Goal: Task Accomplishment & Management: Manage account settings

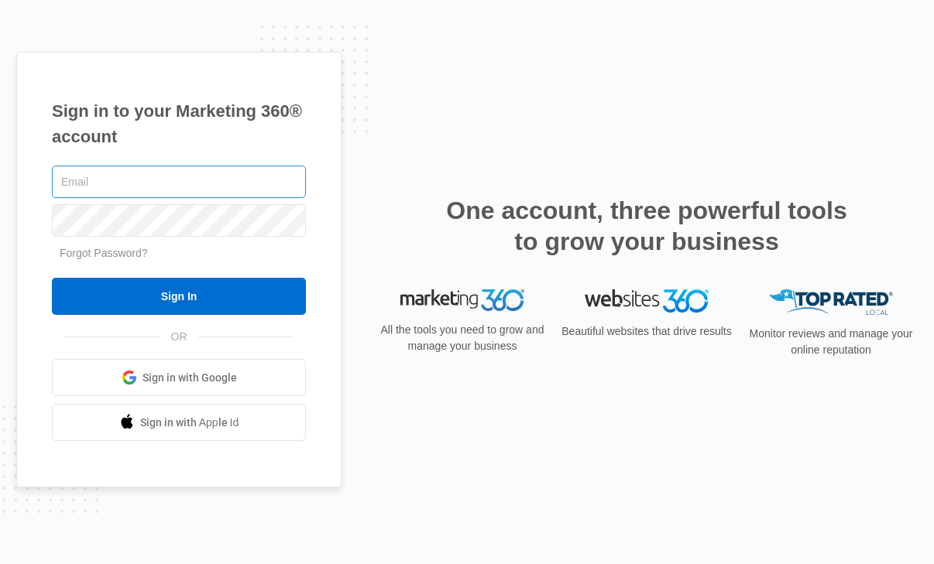
click at [170, 183] on input "text" at bounding box center [179, 182] width 254 height 33
type input "[PERSON_NAME][EMAIL_ADDRESS][DOMAIN_NAME]"
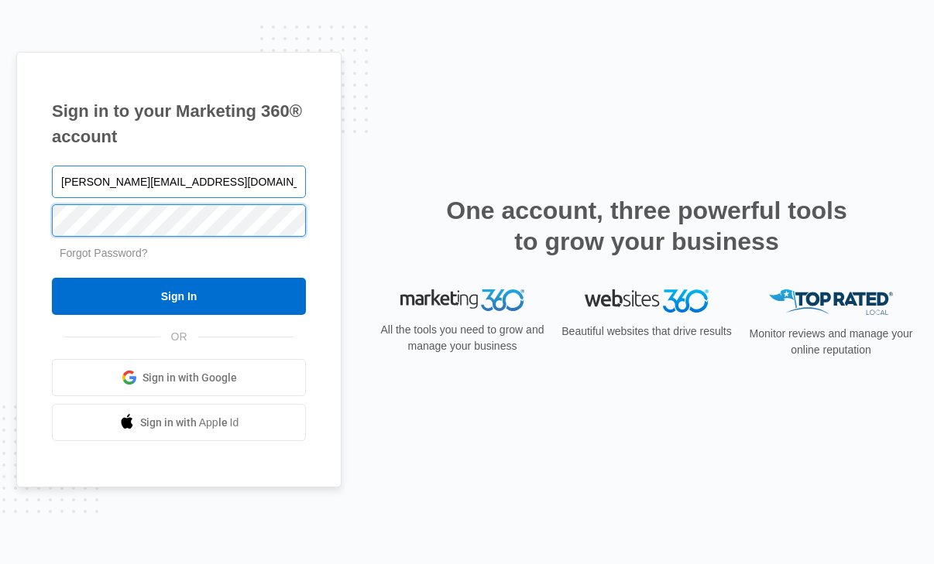
click at [52, 278] on input "Sign In" at bounding box center [179, 296] width 254 height 37
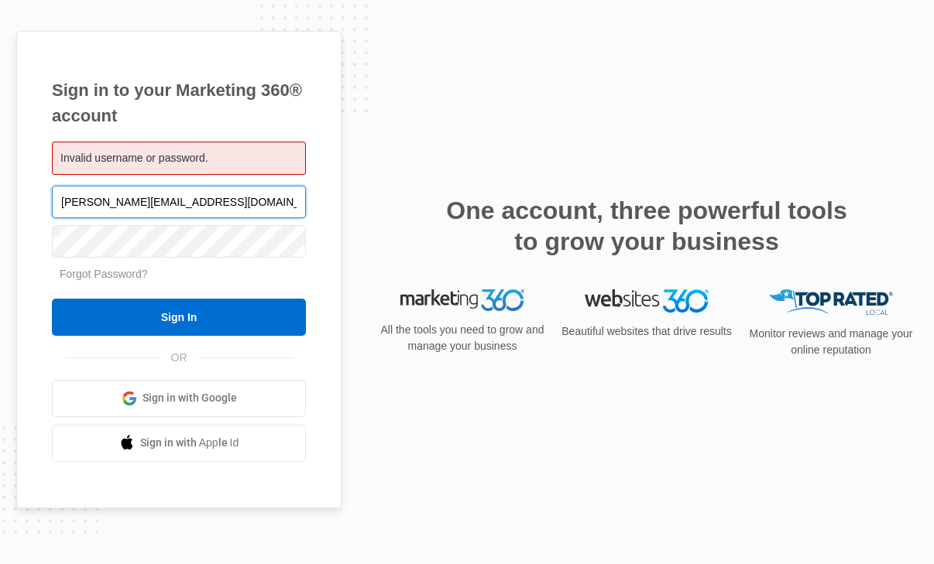
click at [134, 199] on input "[PERSON_NAME][EMAIL_ADDRESS][DOMAIN_NAME]" at bounding box center [179, 202] width 254 height 33
click at [134, 199] on input "david@inmotionacupuncture.com" at bounding box center [179, 202] width 254 height 33
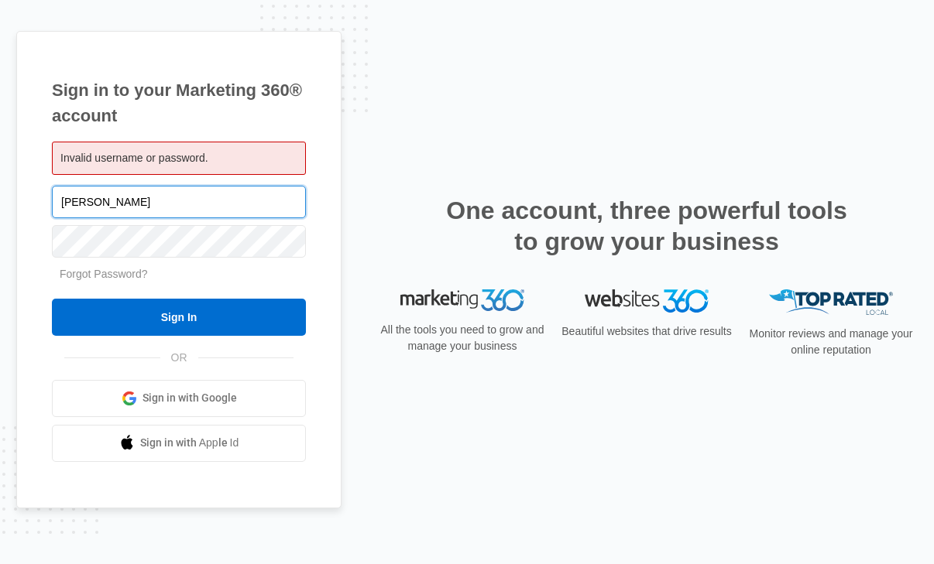
type input "[EMAIL_ADDRESS][DOMAIN_NAME]"
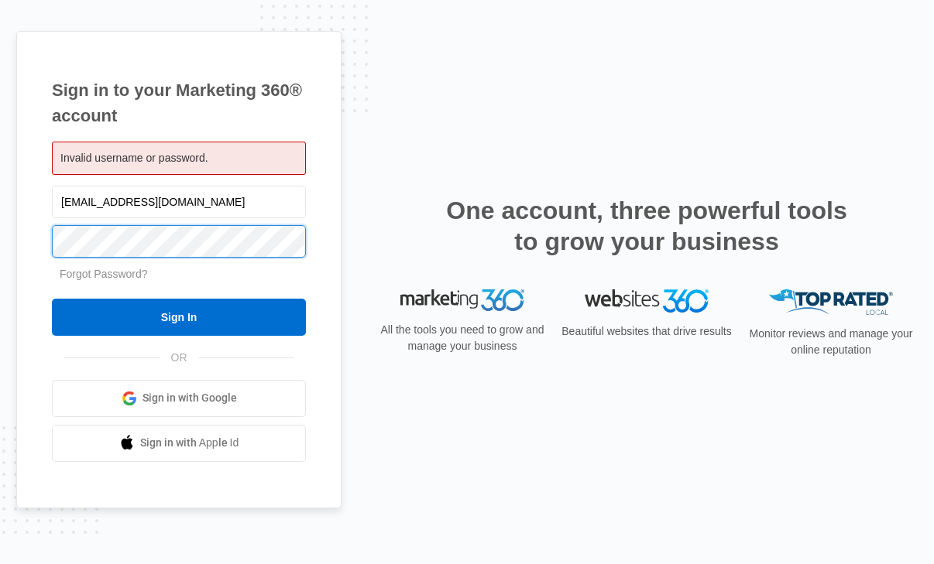
click at [52, 299] on input "Sign In" at bounding box center [179, 317] width 254 height 37
click at [206, 416] on link "Sign in with Google" at bounding box center [179, 398] width 254 height 37
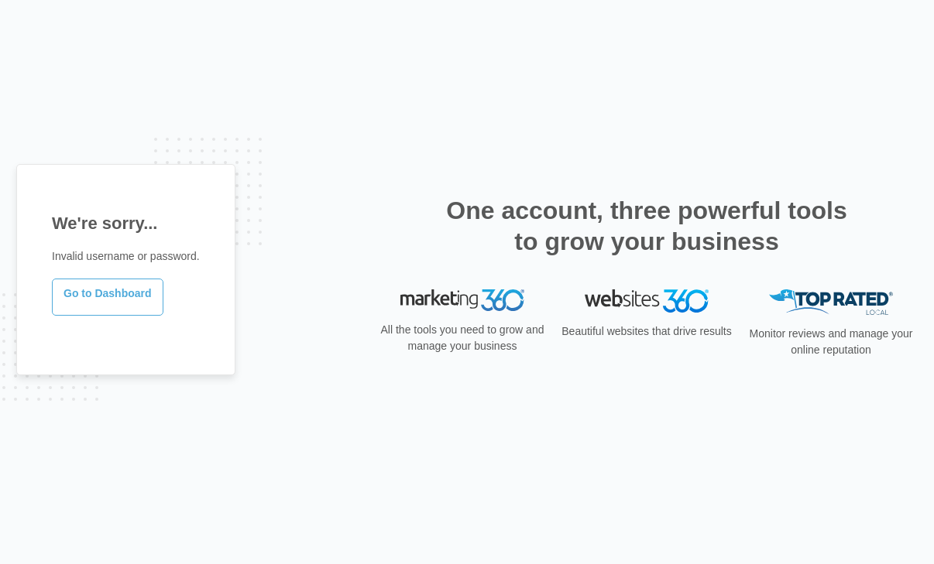
click at [122, 296] on link "Go to Dashboard" at bounding box center [107, 297] width 111 height 37
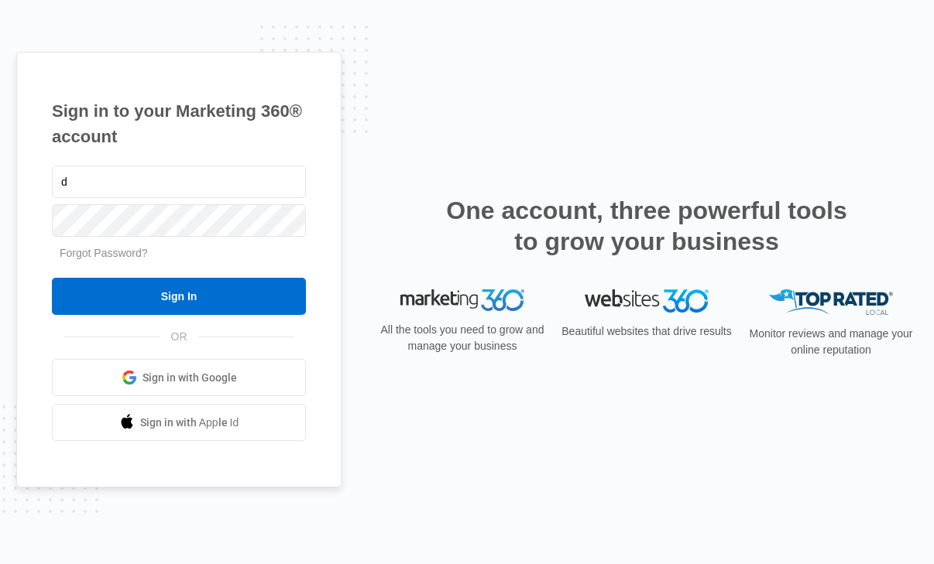
type input "[PERSON_NAME][EMAIL_ADDRESS][DOMAIN_NAME]"
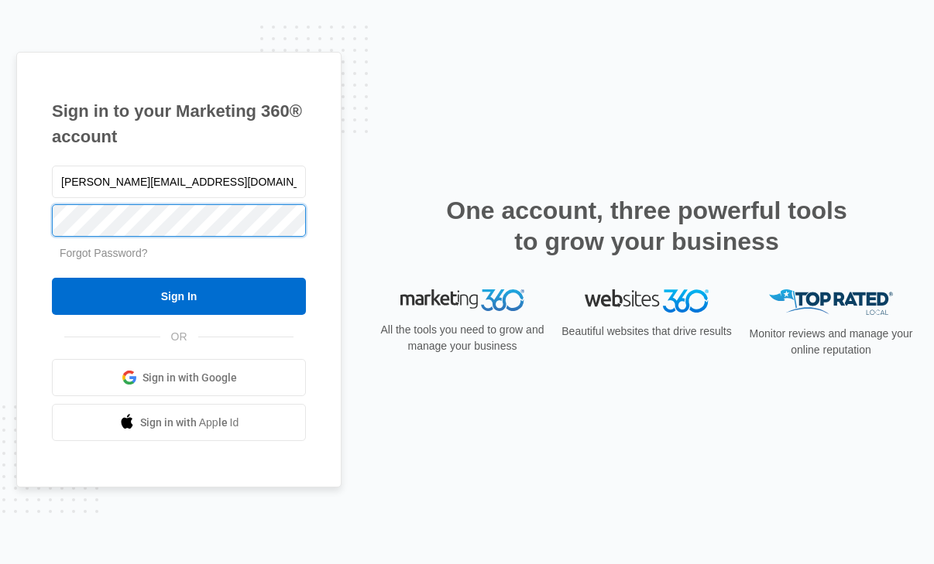
click at [52, 278] on input "Sign In" at bounding box center [179, 296] width 254 height 37
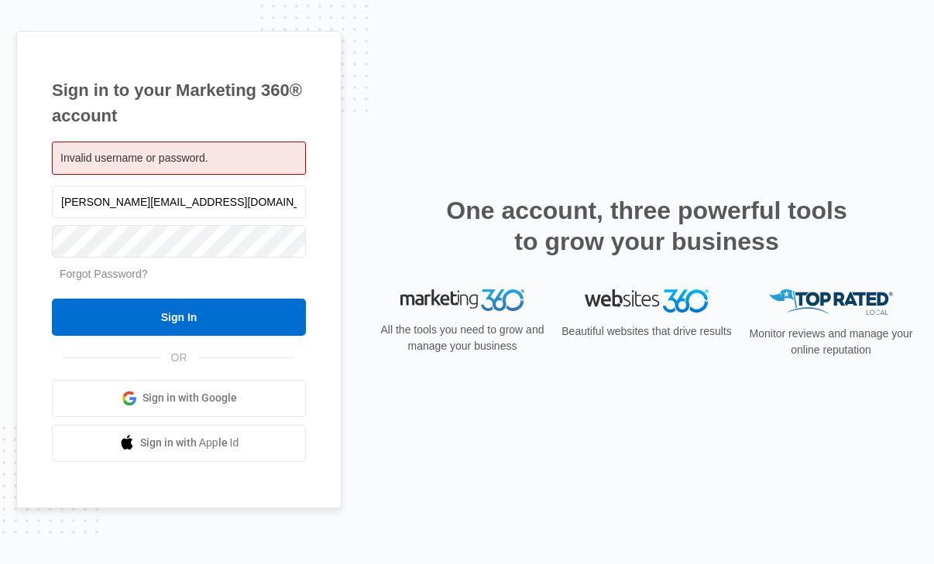
click at [122, 270] on link "Forgot Password?" at bounding box center [104, 274] width 88 height 12
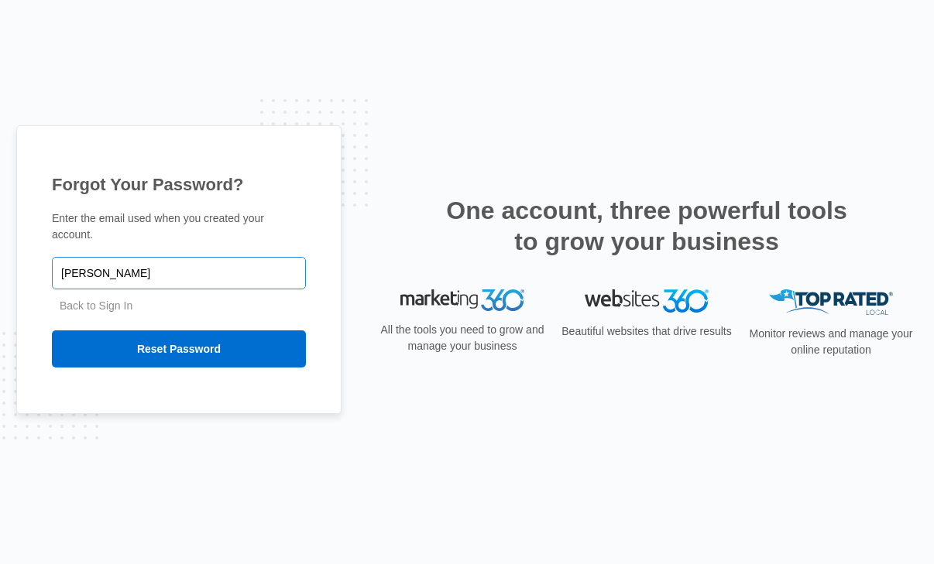
type input "[PERSON_NAME][EMAIL_ADDRESS][DOMAIN_NAME]"
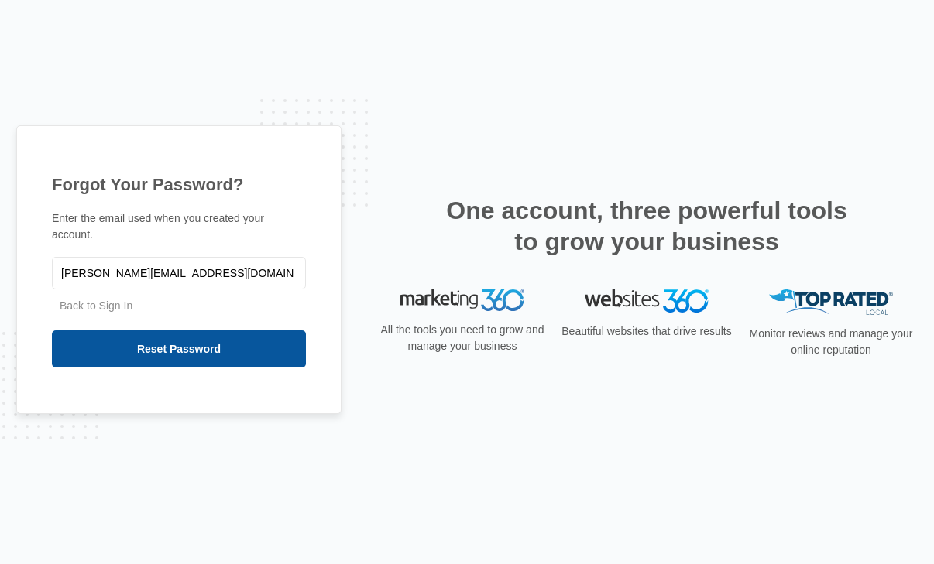
click at [172, 342] on input "Reset Password" at bounding box center [179, 349] width 254 height 37
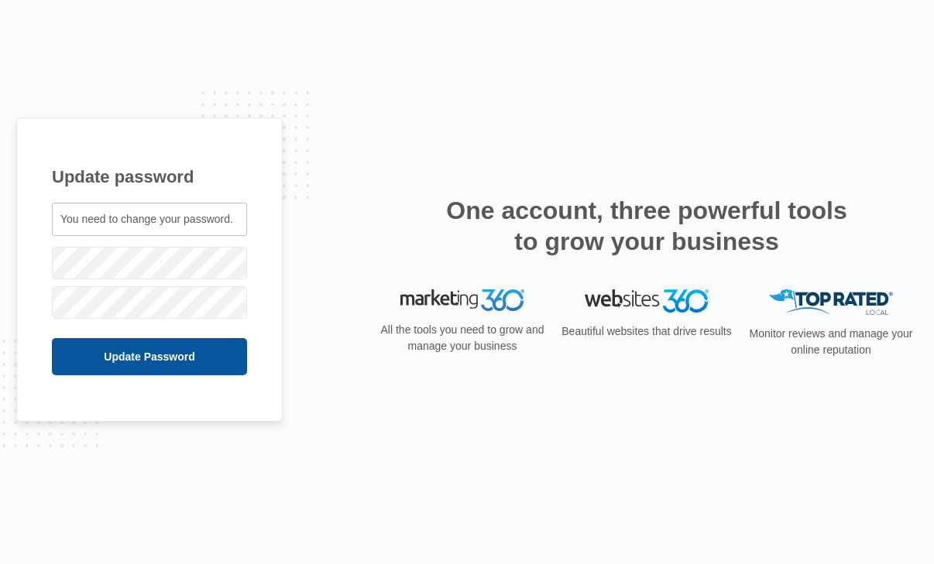
click at [129, 357] on input "Update Password" at bounding box center [149, 356] width 195 height 37
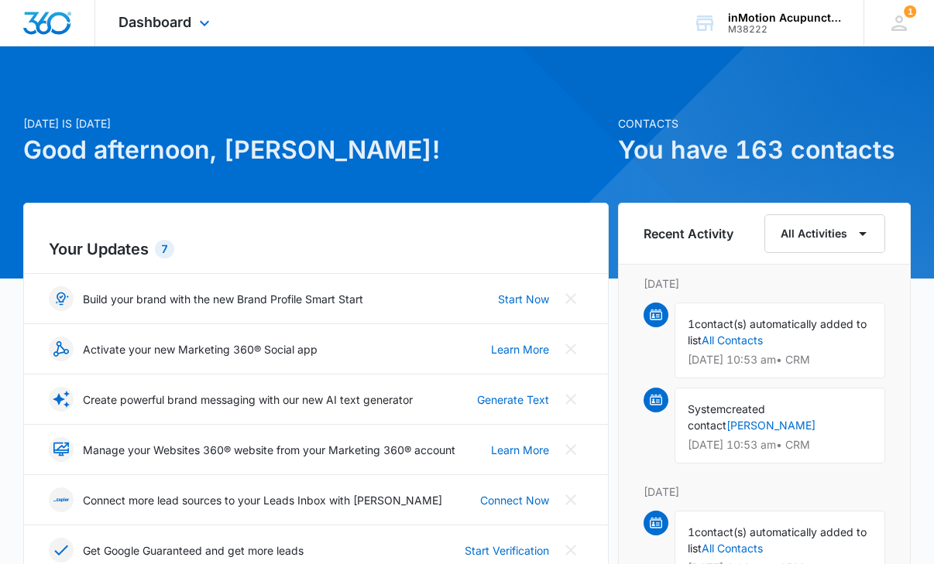
click at [168, 31] on div "Dashboard Apps Reputation Websites Forms CRM Email Social Content Ads Intellige…" at bounding box center [166, 23] width 142 height 46
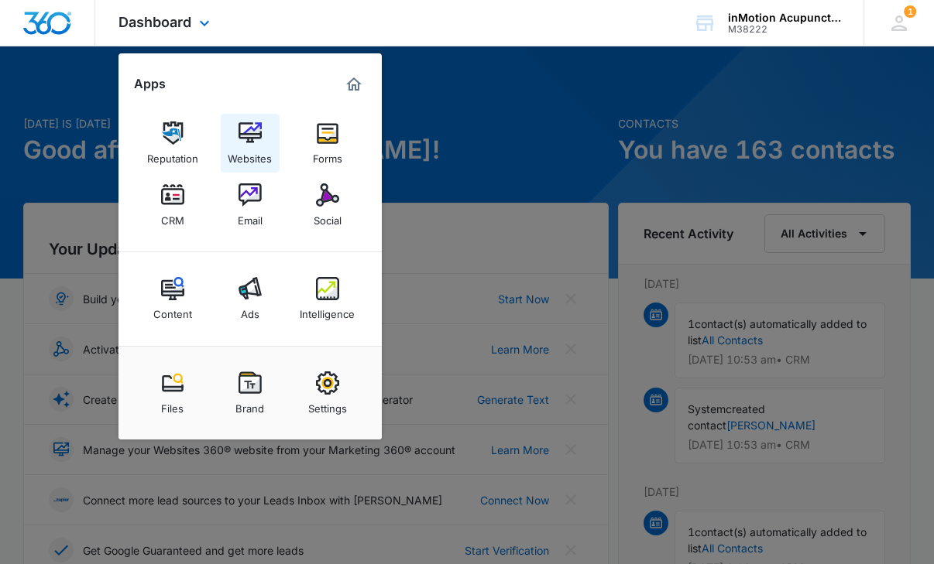
click at [234, 136] on link "Websites" at bounding box center [250, 143] width 59 height 59
